Goal: Transaction & Acquisition: Purchase product/service

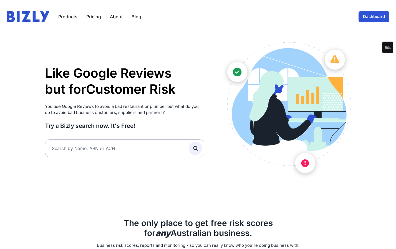
click at [369, 19] on link "Dashboard" at bounding box center [374, 16] width 31 height 11
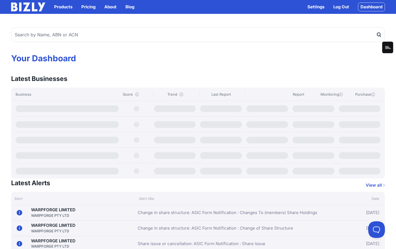
click at [36, 8] on img at bounding box center [28, 7] width 34 height 9
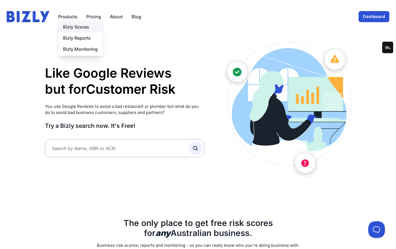
click at [68, 30] on link "Bizly Scores" at bounding box center [81, 26] width 44 height 11
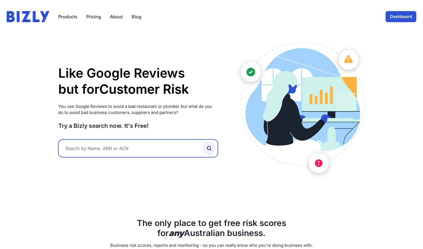
click at [130, 151] on input "text" at bounding box center [138, 149] width 160 height 18
type input "25fifteen"
click at [203, 142] on button "submit" at bounding box center [209, 148] width 13 height 13
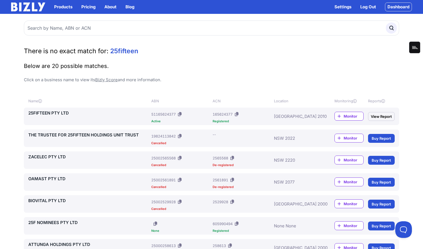
click at [48, 114] on link "25FIFTEEN PTY LTD" at bounding box center [88, 113] width 121 height 7
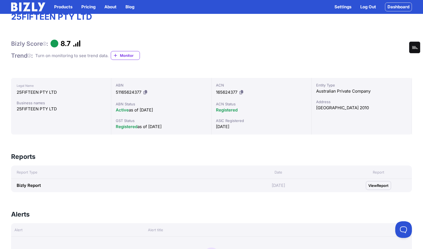
scroll to position [41, 0]
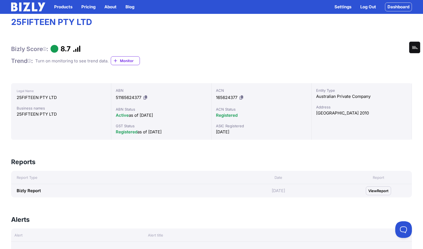
click at [37, 8] on img at bounding box center [28, 7] width 34 height 9
click at [66, 8] on button "Products" at bounding box center [63, 7] width 18 height 7
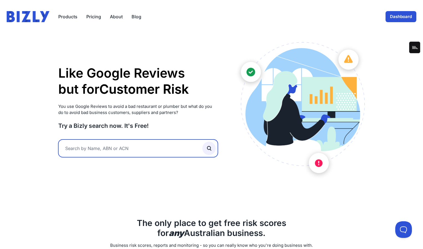
click at [99, 153] on input "text" at bounding box center [138, 149] width 160 height 18
type input "woolies"
click at [203, 142] on button "submit" at bounding box center [209, 148] width 13 height 13
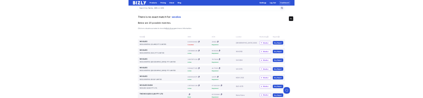
scroll to position [9, 0]
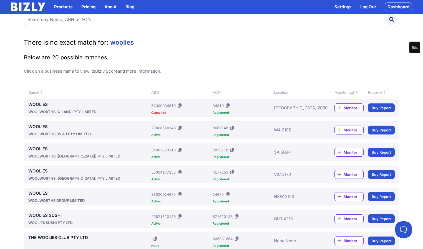
click at [374, 196] on link "Buy Report" at bounding box center [381, 197] width 27 height 9
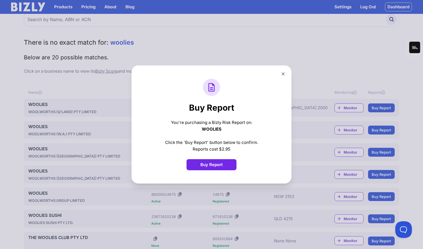
click at [214, 164] on button "Buy Report" at bounding box center [212, 164] width 50 height 11
click at [213, 165] on button "Buy Report" at bounding box center [212, 164] width 50 height 11
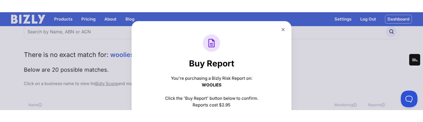
scroll to position [25, 0]
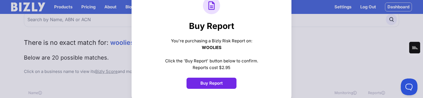
click at [165, 82] on form "Buy Report" at bounding box center [211, 83] width 133 height 11
click at [213, 81] on button "Buy Report" at bounding box center [212, 83] width 50 height 11
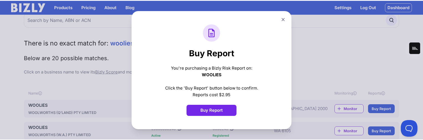
scroll to position [0, 0]
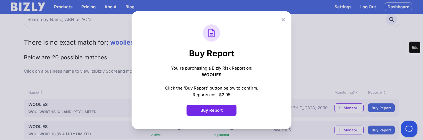
click at [313, 79] on div "Buy Report You're purchasing a Bizly Risk Report on: WOOLIES Click the 'Buy Rep…" at bounding box center [211, 70] width 423 height 140
click at [283, 20] on icon at bounding box center [283, 19] width 3 height 3
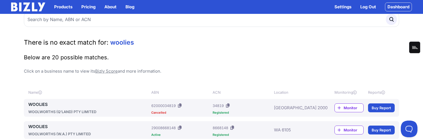
click at [392, 3] on link "Dashboard" at bounding box center [398, 7] width 27 height 9
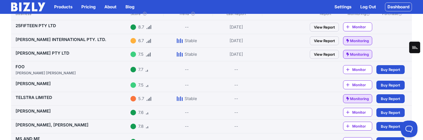
scroll to position [81, 0]
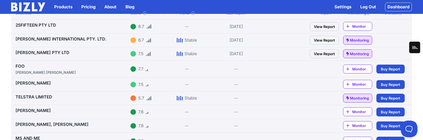
click at [391, 84] on span "Buy Report" at bounding box center [390, 85] width 19 height 6
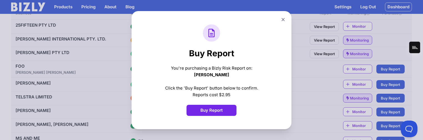
click at [220, 114] on button "Buy Report" at bounding box center [212, 110] width 50 height 11
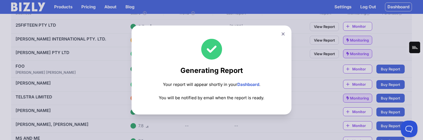
click at [254, 84] on link "Dashboard" at bounding box center [249, 84] width 22 height 5
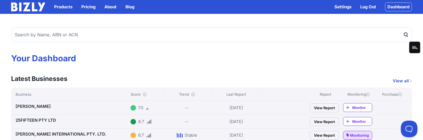
click at [329, 105] on link "View Report" at bounding box center [324, 108] width 29 height 9
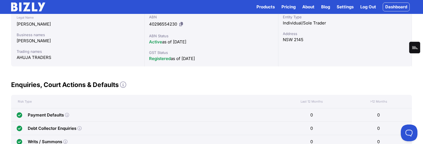
scroll to position [82, 0]
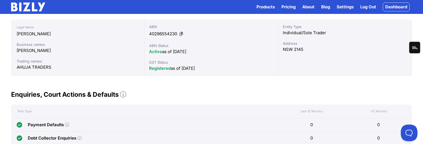
click at [396, 7] on link "Dashboard" at bounding box center [396, 7] width 27 height 9
